Goal: Information Seeking & Learning: Find specific fact

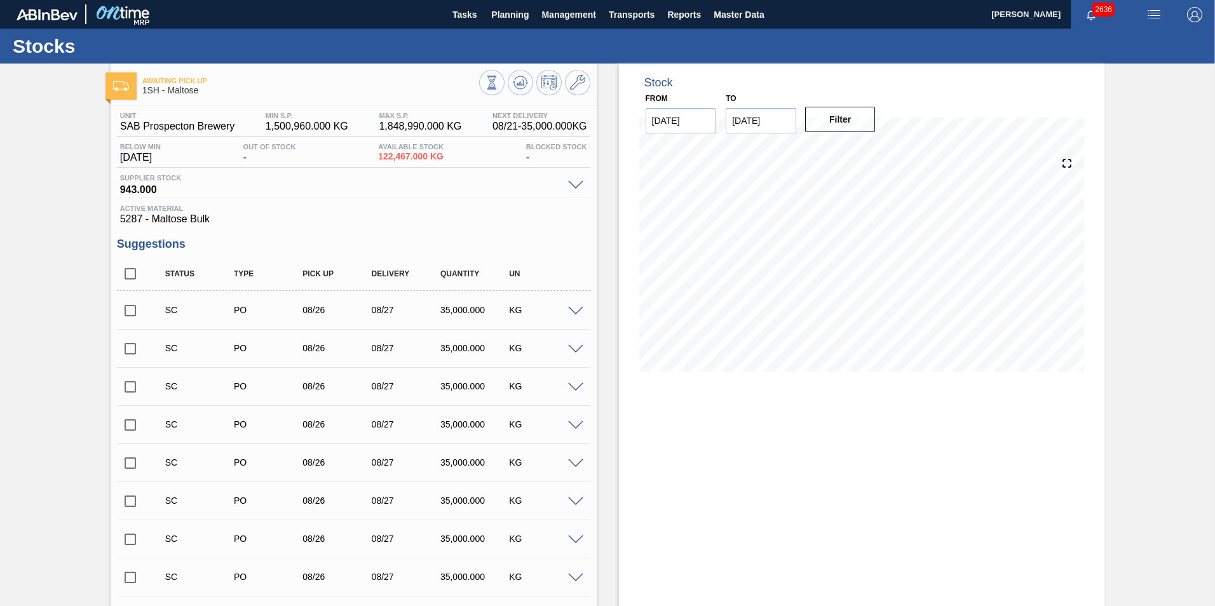
scroll to position [1772, 0]
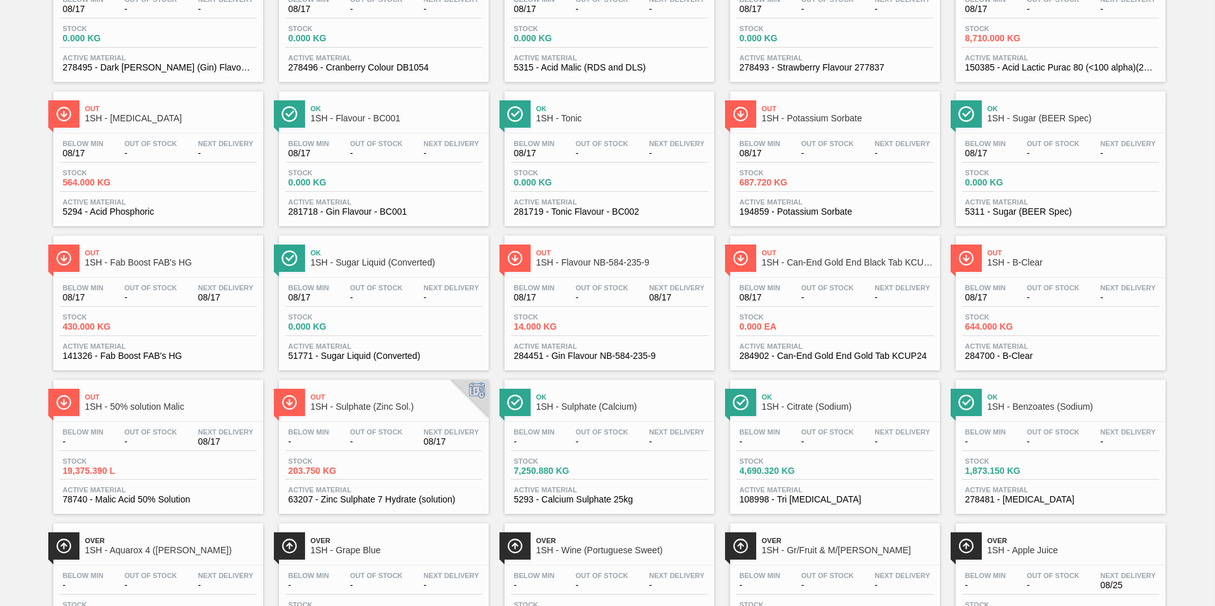
scroll to position [508, 0]
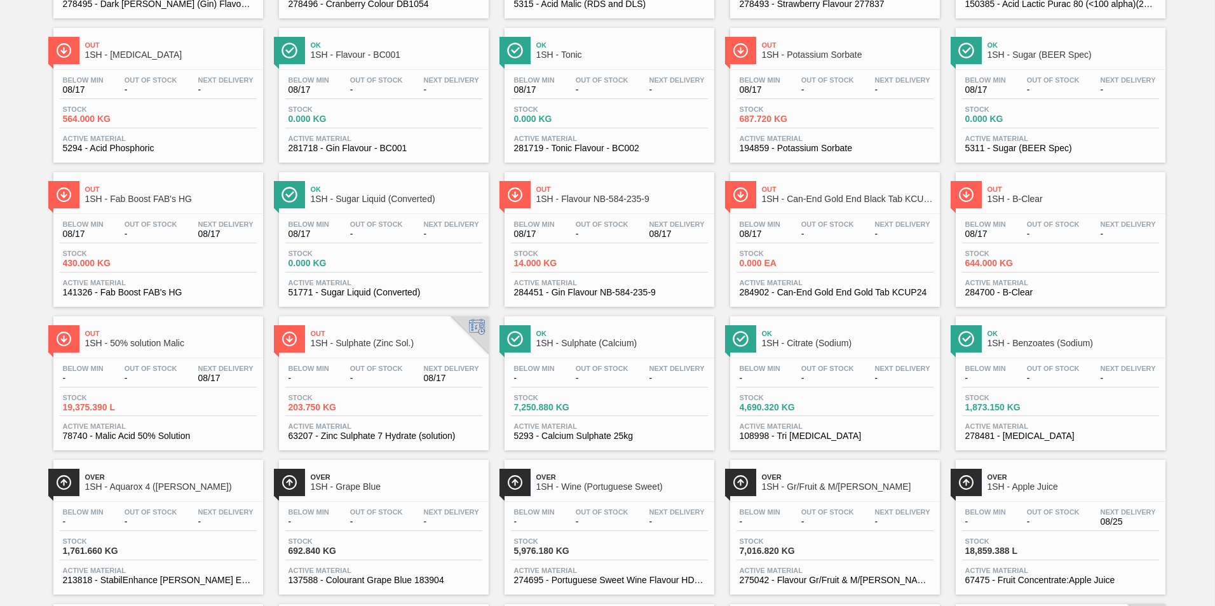
click at [367, 340] on span "1SH - Sulphate (Zinc Sol.)" at bounding box center [397, 344] width 172 height 10
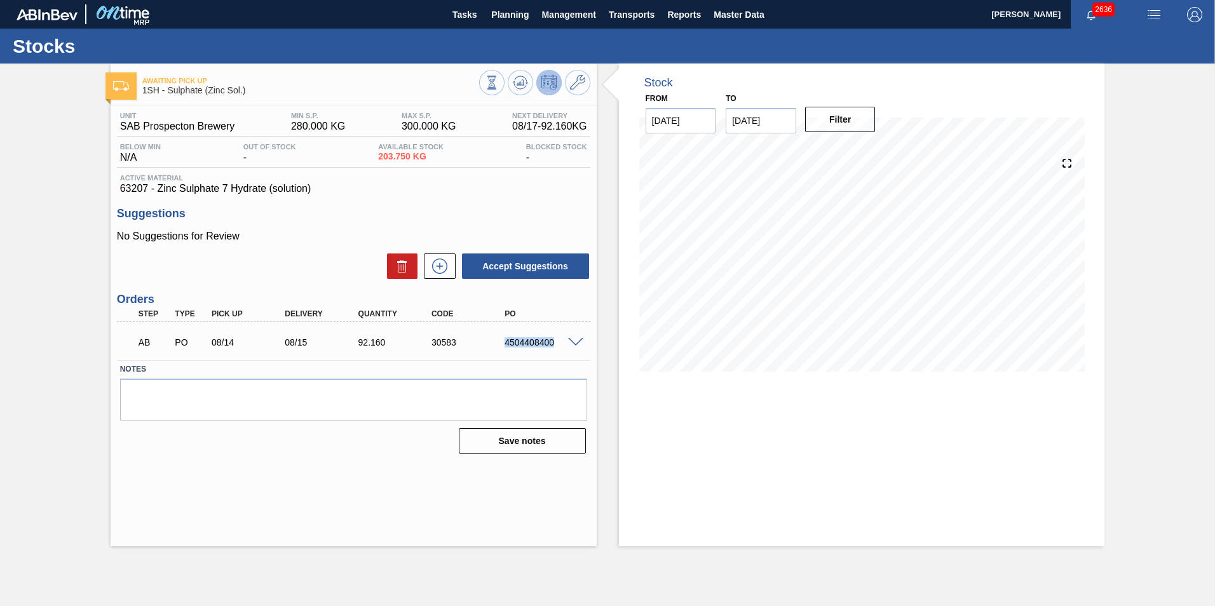
drag, startPoint x: 503, startPoint y: 341, endPoint x: 558, endPoint y: 349, distance: 55.2
click at [558, 349] on div "AB PO 08/14 08/15 92.160 30583 4504408400" at bounding box center [350, 341] width 440 height 25
copy div "4504408400"
click at [580, 344] on span at bounding box center [575, 343] width 15 height 10
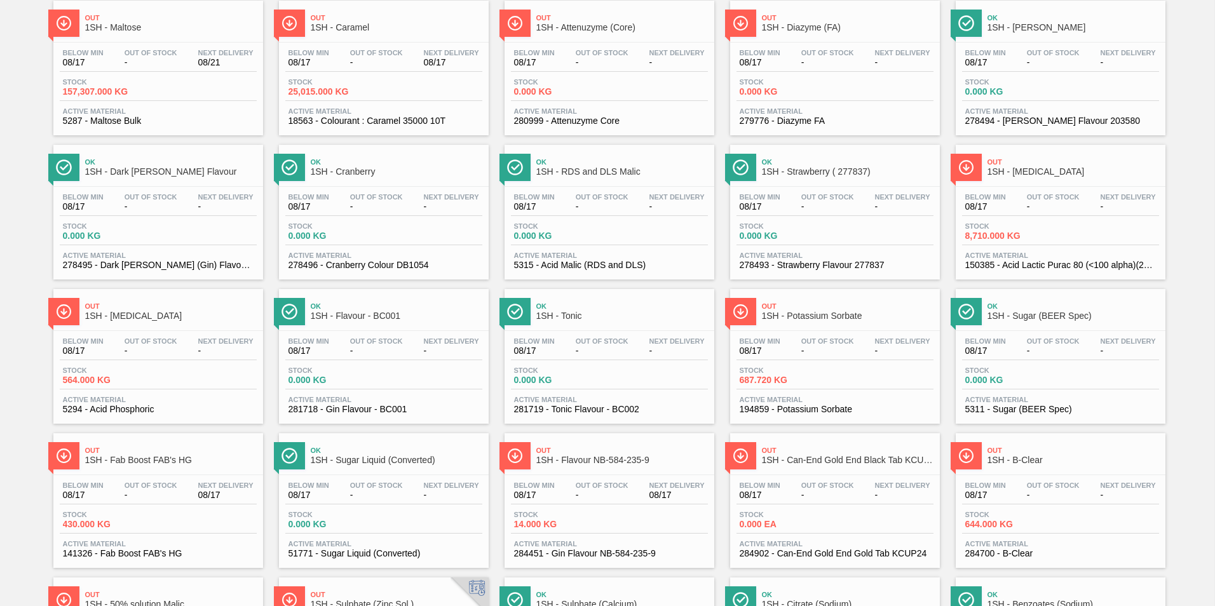
scroll to position [318, 0]
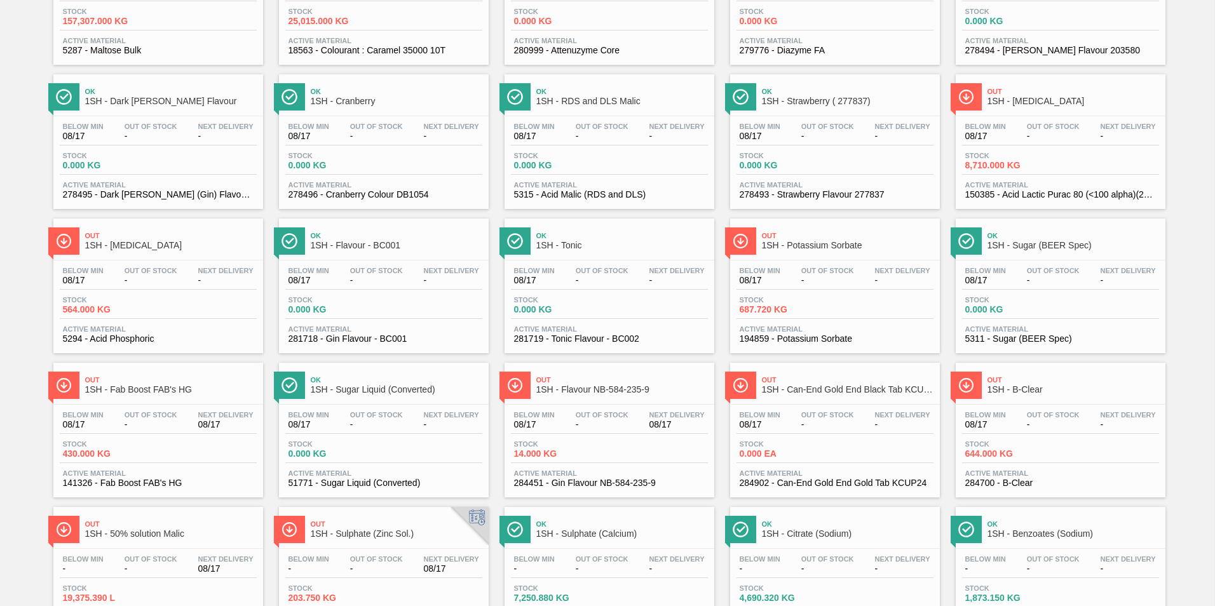
click at [124, 390] on span "1SH - Fab Boost FAB's HG" at bounding box center [171, 390] width 172 height 10
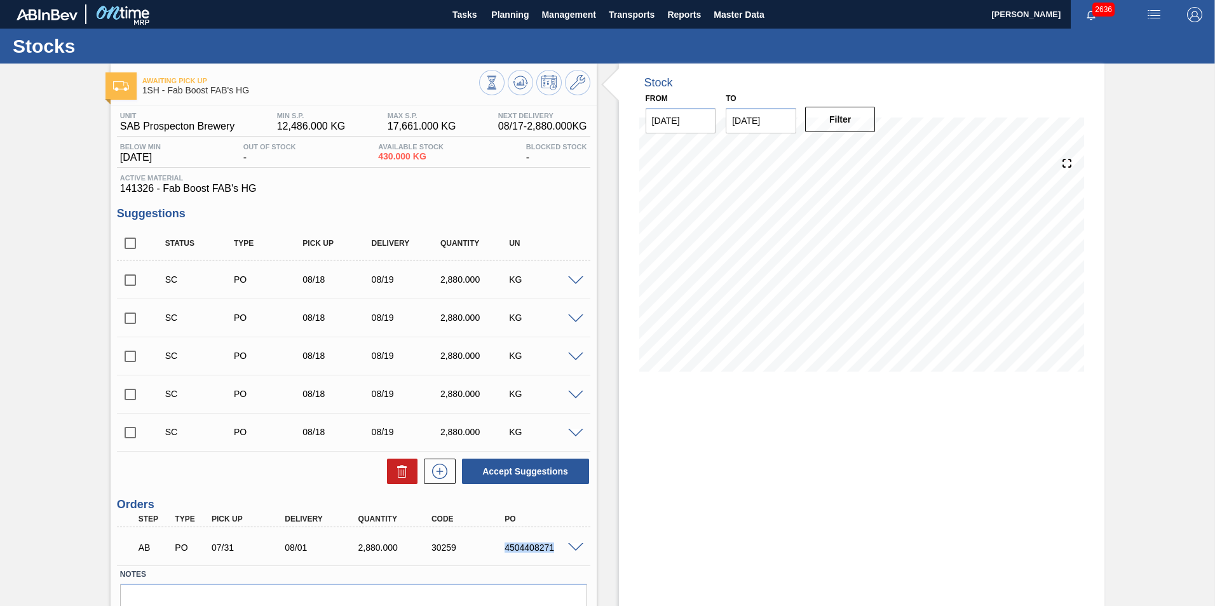
drag, startPoint x: 498, startPoint y: 552, endPoint x: 556, endPoint y: 550, distance: 57.9
click at [556, 550] on div "4504408271" at bounding box center [532, 548] width 73 height 10
copy div "4504408271"
click at [1154, 90] on div "Awaiting Pick Up 1SH - Fab Boost FAB's HG Unit SAB Prospecton Brewery MIN S.P. …" at bounding box center [607, 367] width 1215 height 606
